Goal: Find specific page/section: Find specific page/section

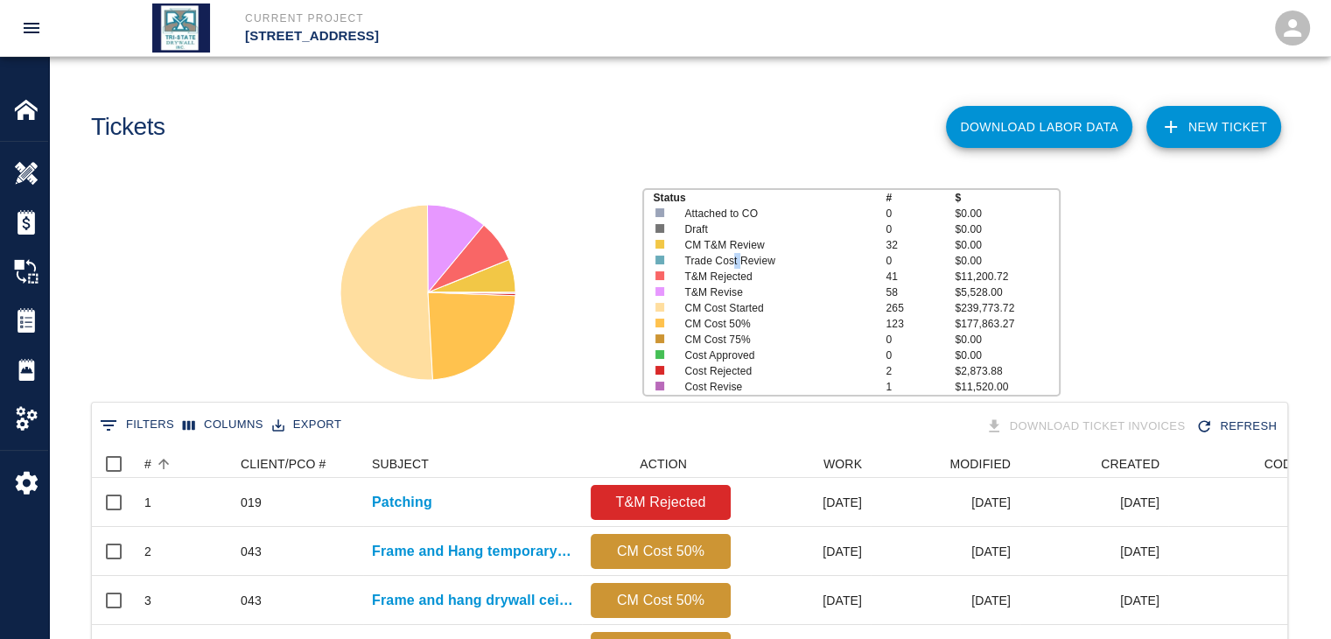
scroll to position [1008, 1183]
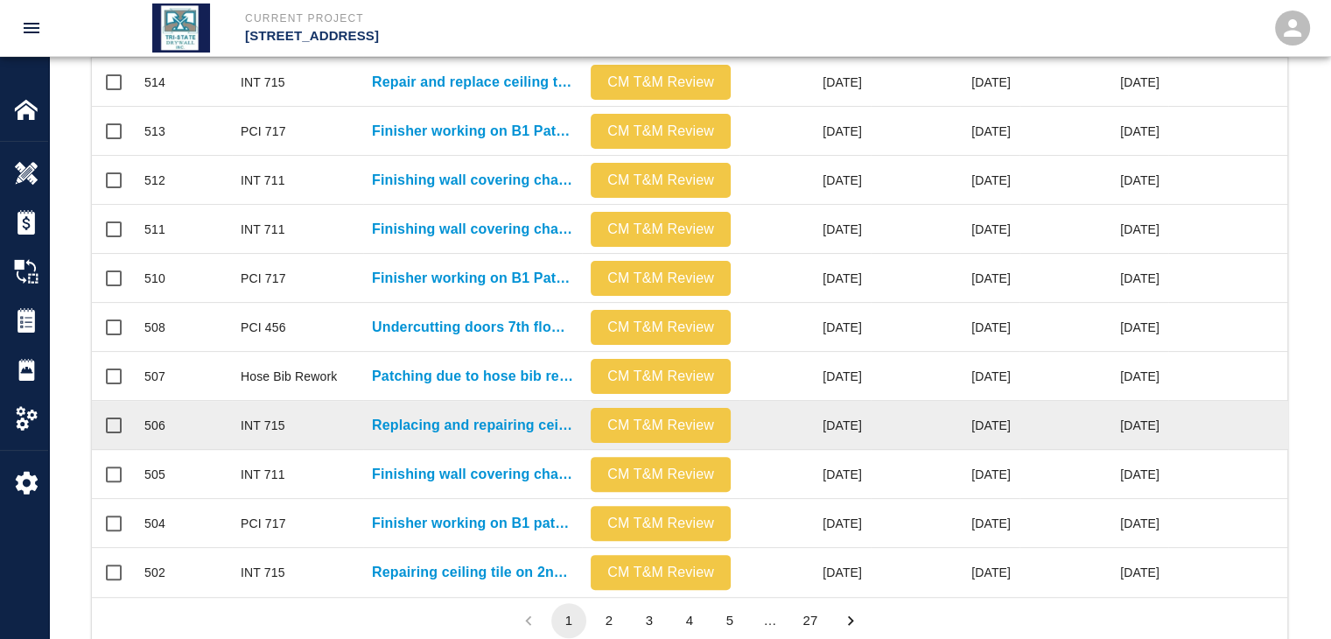
scroll to position [921, 0]
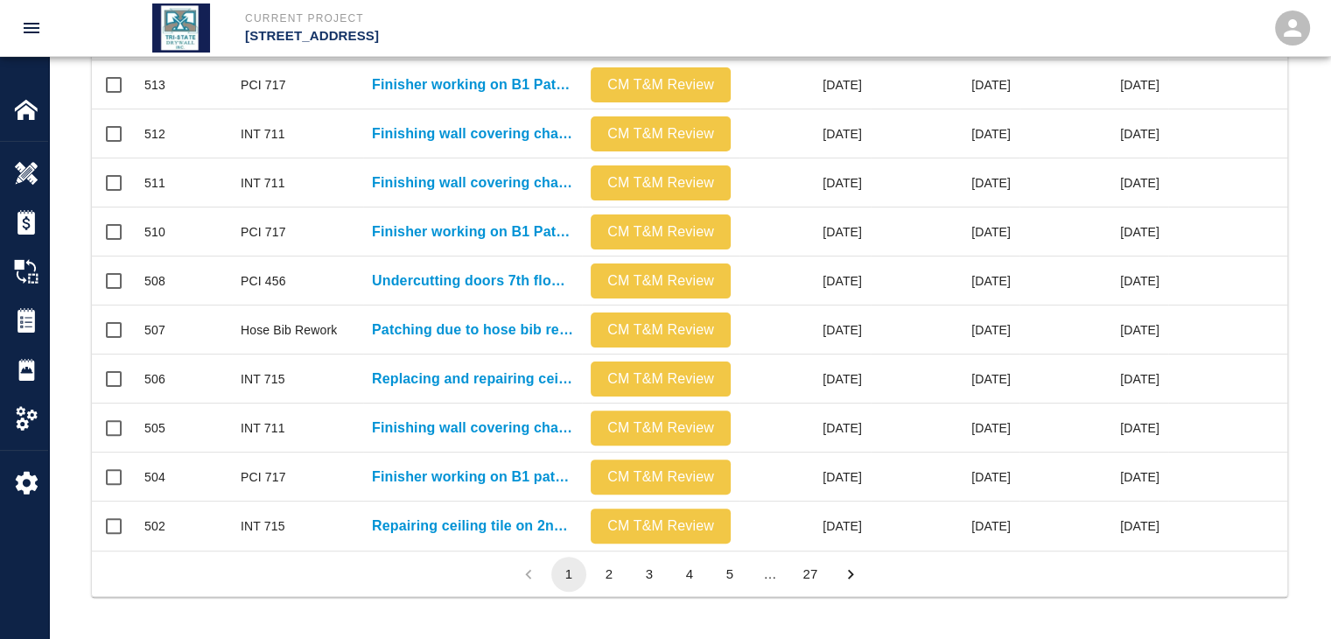
click at [804, 568] on button "27" at bounding box center [810, 574] width 35 height 35
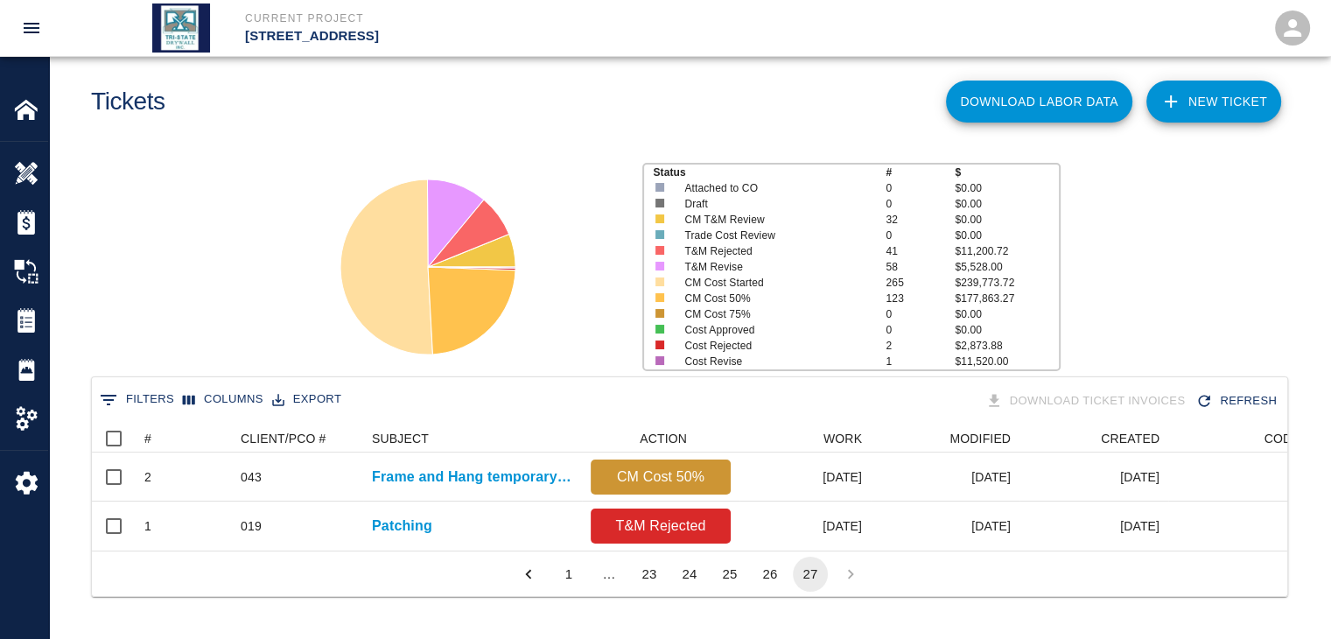
scroll to position [39, 0]
click at [30, 218] on img at bounding box center [26, 222] width 25 height 25
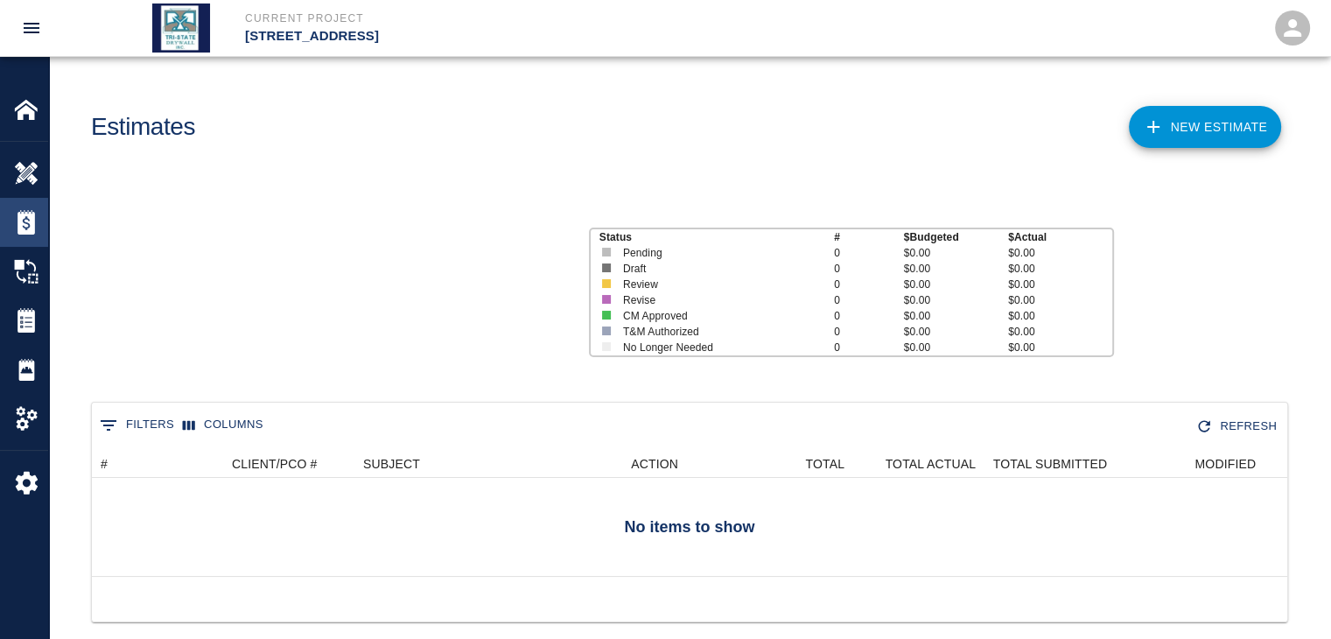
scroll to position [126, 1183]
click at [32, 326] on img at bounding box center [26, 320] width 25 height 25
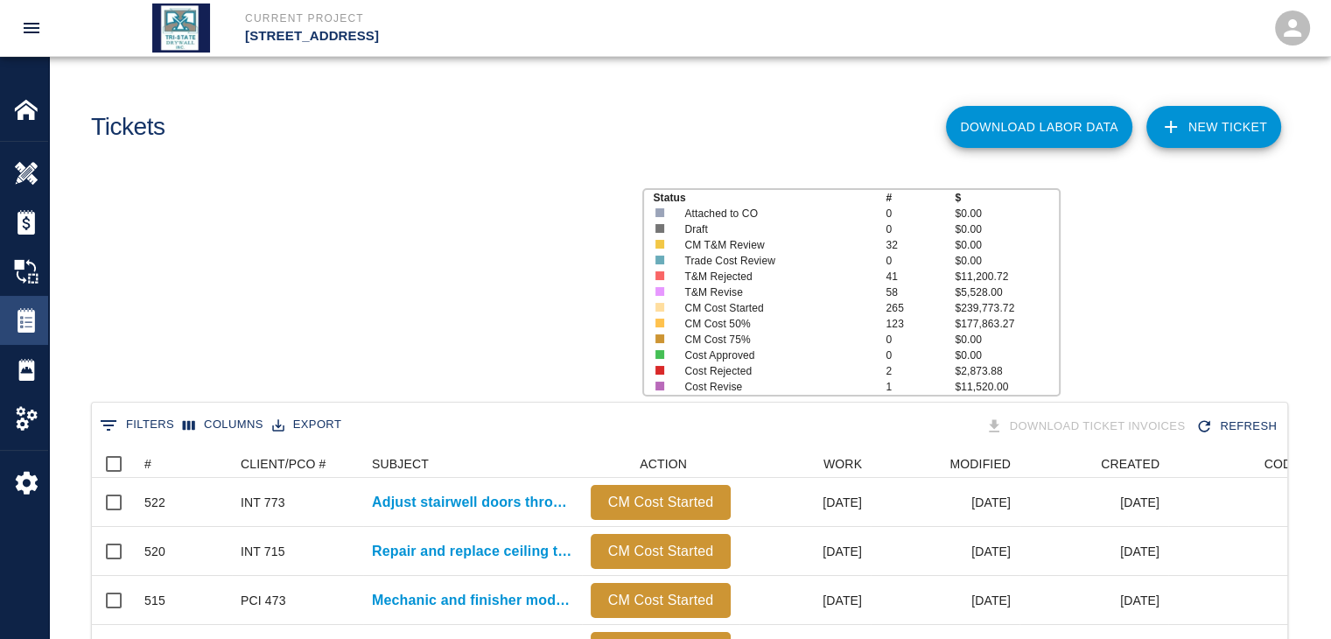
scroll to position [1008, 1183]
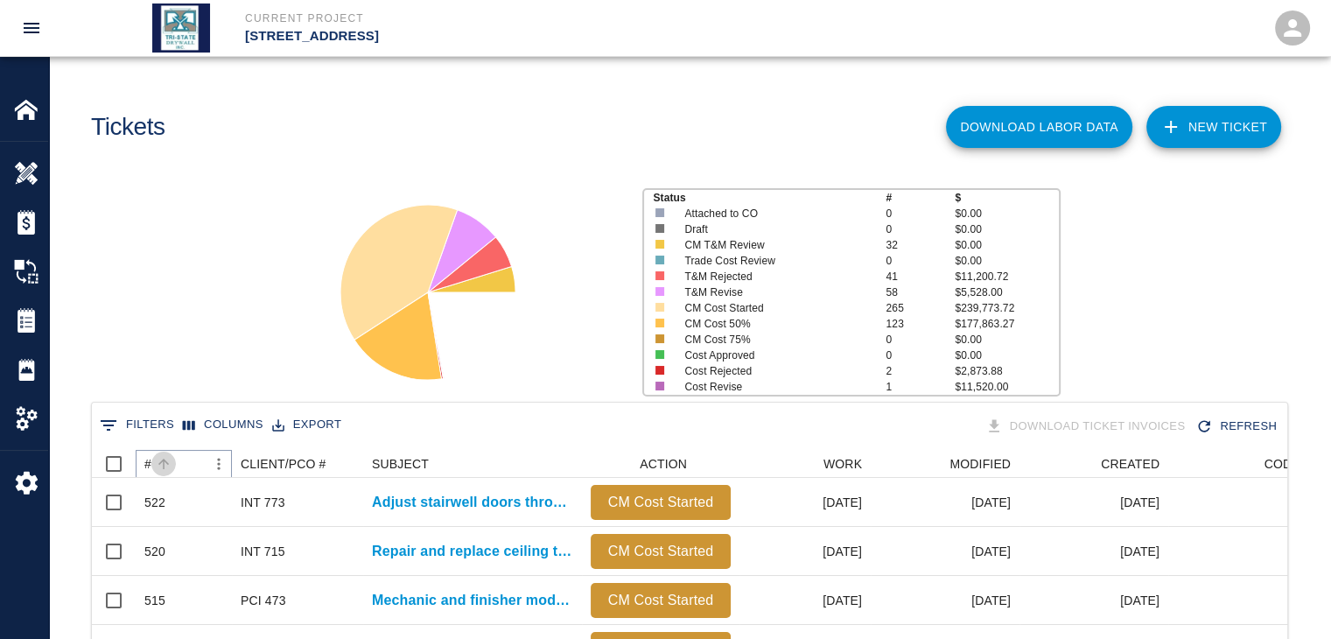
click at [173, 460] on button "Sort" at bounding box center [163, 464] width 25 height 25
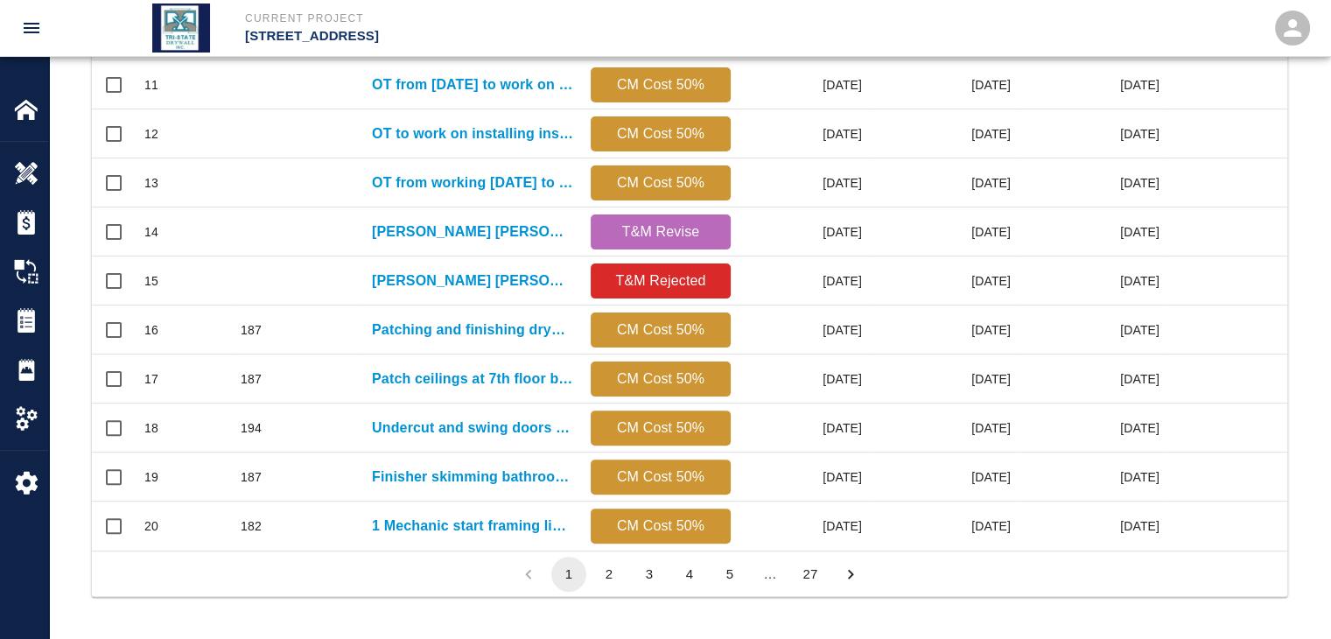
click at [815, 566] on button "27" at bounding box center [810, 574] width 35 height 35
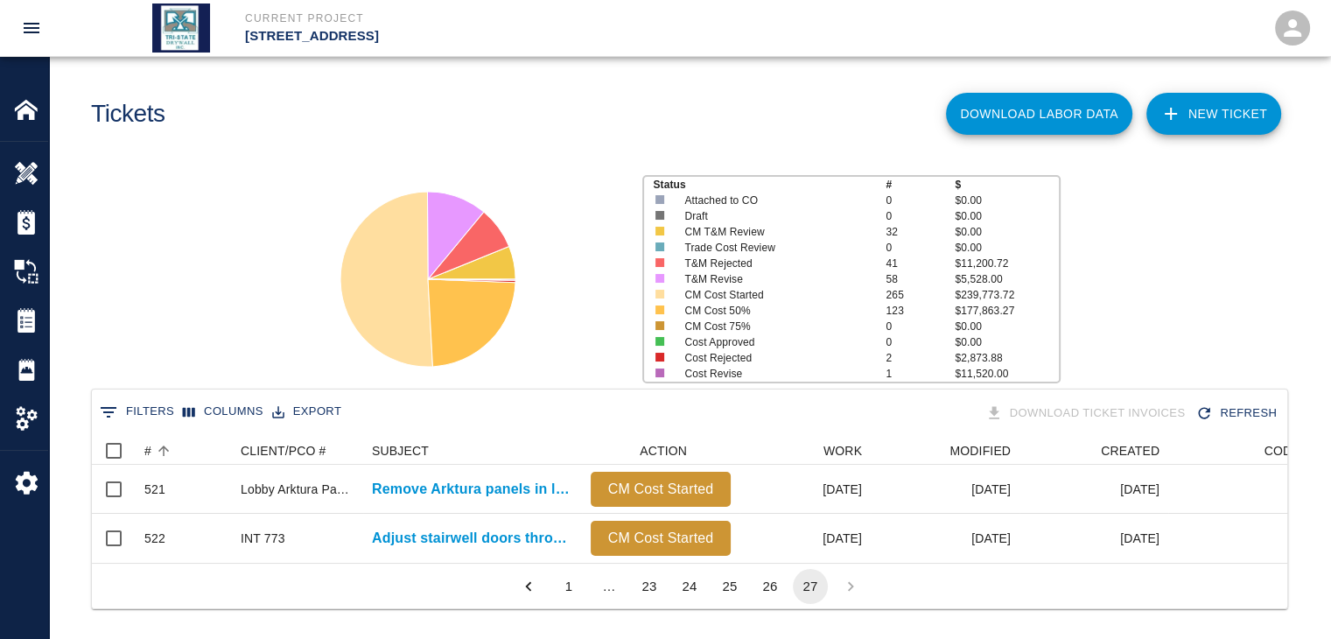
scroll to position [0, 0]
